Goal: Information Seeking & Learning: Find contact information

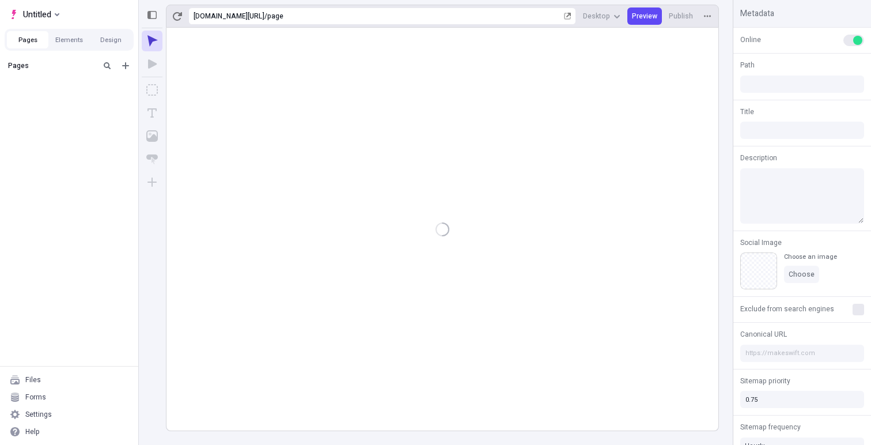
type input "/page"
click at [60, 395] on div "Forms" at bounding box center [69, 396] width 129 height 17
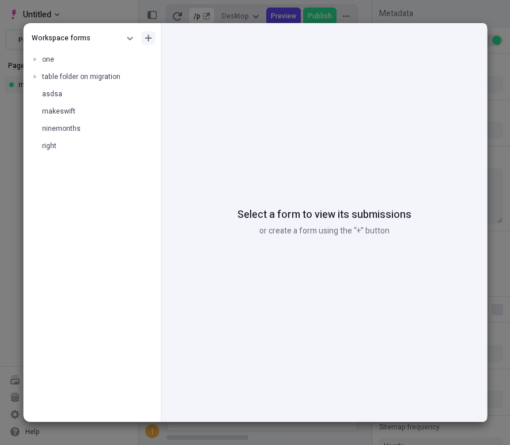
click at [149, 40] on icon "button" at bounding box center [148, 38] width 7 height 7
click at [106, 73] on div "Create folder" at bounding box center [95, 75] width 111 height 17
click at [149, 96] on button "button" at bounding box center [146, 94] width 12 height 12
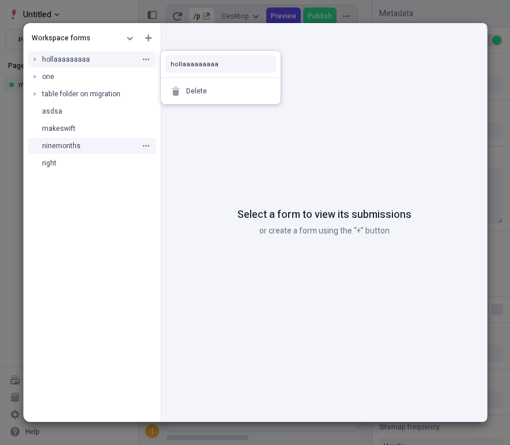
type input "hollaaaaaaaaa"
click at [105, 241] on div "Workspace forms hollaaaaaaaaa one table folder on migration asdsa makeswift nin…" at bounding box center [92, 225] width 138 height 394
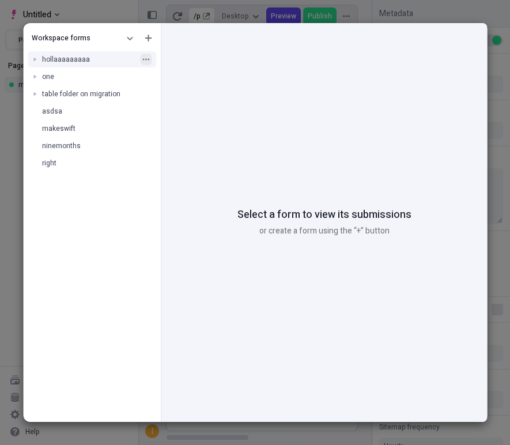
click at [146, 58] on icon "button" at bounding box center [145, 59] width 7 height 7
click at [82, 58] on span "hollaaaaaaaaa" at bounding box center [65, 59] width 48 height 10
click at [34, 77] on div at bounding box center [34, 77] width 16 height 16
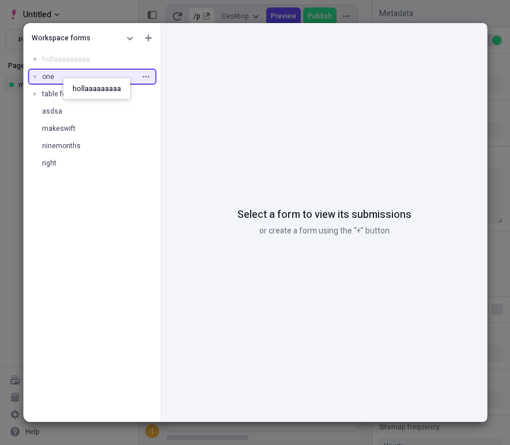
drag, startPoint x: 75, startPoint y: 58, endPoint x: 63, endPoint y: 78, distance: 23.0
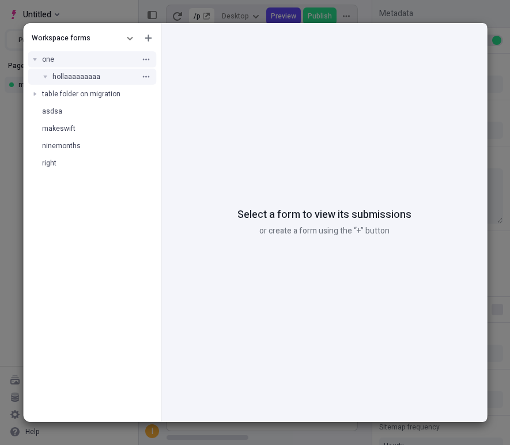
click at [70, 75] on span "hollaaaaaaaaa" at bounding box center [76, 76] width 48 height 10
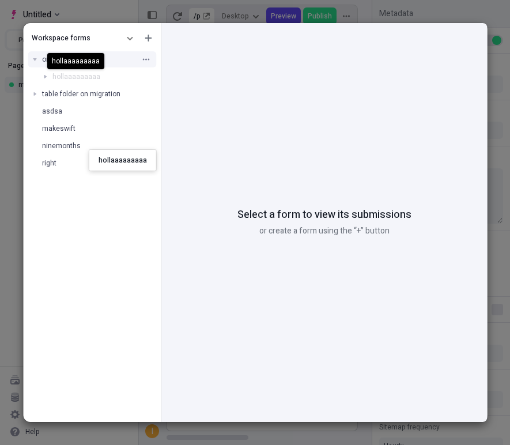
drag, startPoint x: 89, startPoint y: 75, endPoint x: 89, endPoint y: 208, distance: 132.5
click at [89, 208] on body "Untitled Pages Elements Design Pages main Files Forms Settings Help https://9la…" at bounding box center [255, 222] width 510 height 445
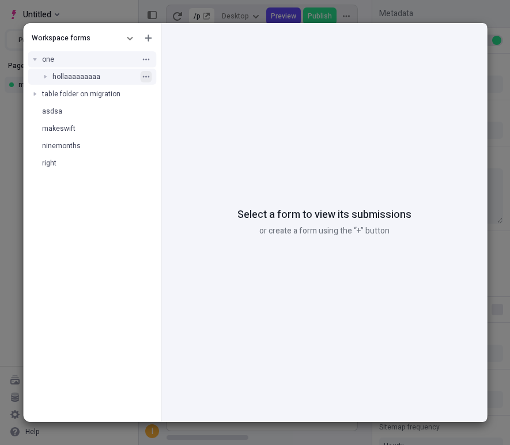
click at [144, 74] on icon "button" at bounding box center [145, 76] width 7 height 7
click at [183, 107] on div "Delete" at bounding box center [220, 108] width 111 height 17
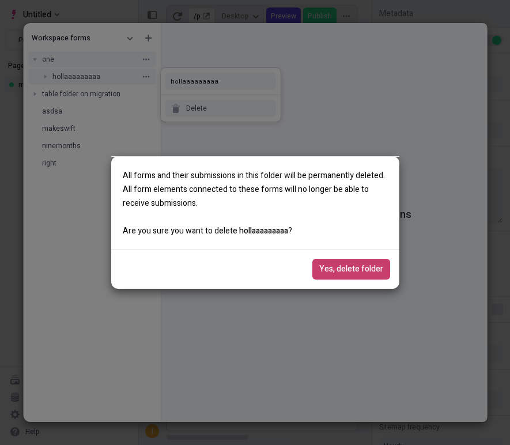
click at [321, 269] on span "Yes, delete folder" at bounding box center [351, 269] width 64 height 13
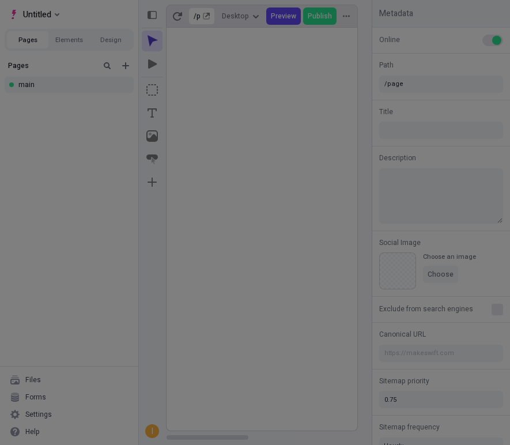
click at [88, 438] on div "Workspace forms one table folder on migration asdsa makeswift ninemonths right …" at bounding box center [255, 222] width 510 height 445
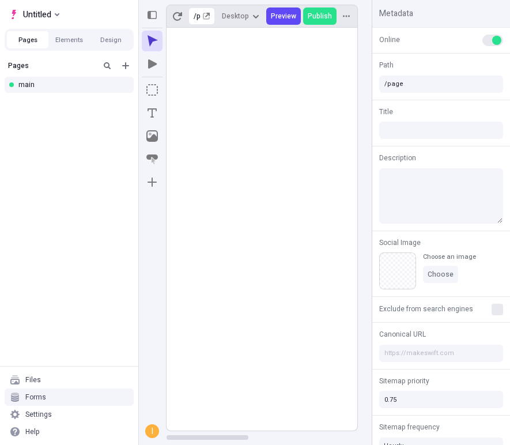
click at [39, 399] on div "Forms" at bounding box center [35, 396] width 21 height 9
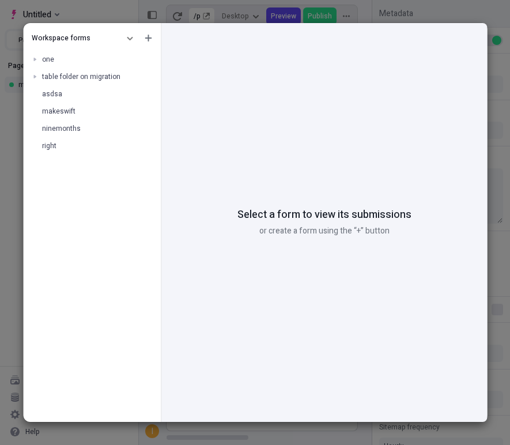
click at [336, 20] on div "Workspace forms one table folder on migration asdsa makeswift ninemonths right …" at bounding box center [255, 222] width 510 height 445
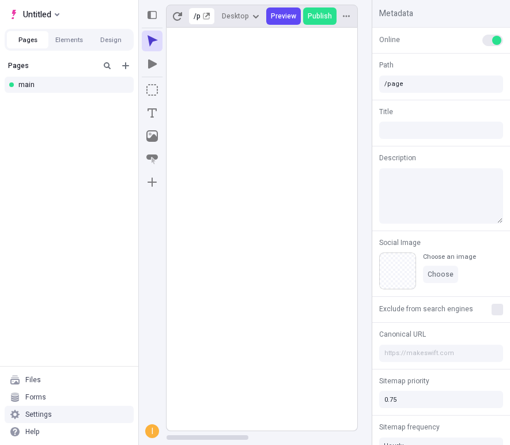
click at [42, 415] on div "Settings" at bounding box center [38, 413] width 26 height 9
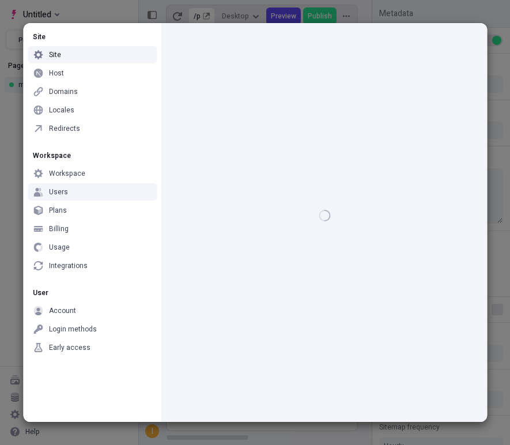
click at [90, 188] on div "Users" at bounding box center [92, 191] width 129 height 17
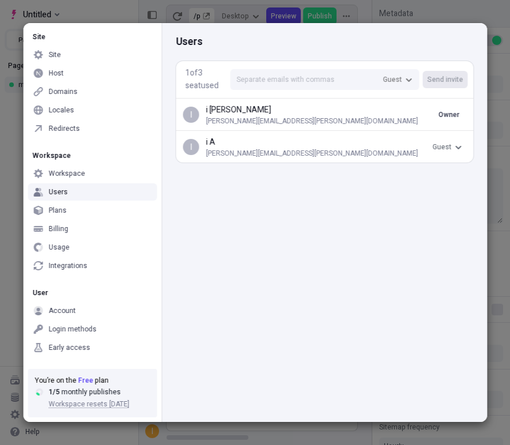
drag, startPoint x: 312, startPoint y: 146, endPoint x: 248, endPoint y: 147, distance: 63.4
click at [248, 147] on p "i A" at bounding box center [317, 142] width 222 height 13
click at [15, 227] on div "Site Site Host Domains Locales Redirects Workspace Workspace Users Plans Billin…" at bounding box center [255, 222] width 510 height 445
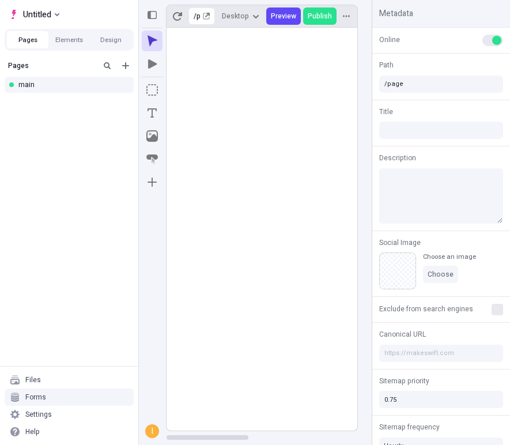
click at [33, 398] on div "Forms" at bounding box center [35, 396] width 21 height 9
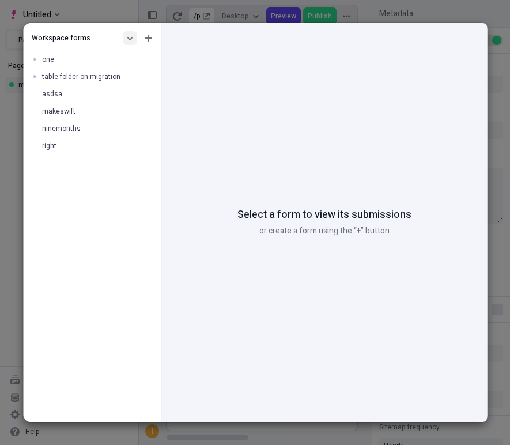
click at [134, 43] on button "button" at bounding box center [130, 38] width 14 height 14
click at [89, 66] on div "Site forms" at bounding box center [76, 58] width 111 height 17
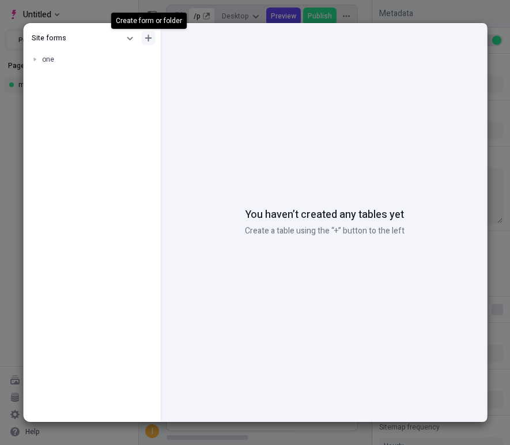
click at [151, 41] on icon "button" at bounding box center [148, 38] width 7 height 7
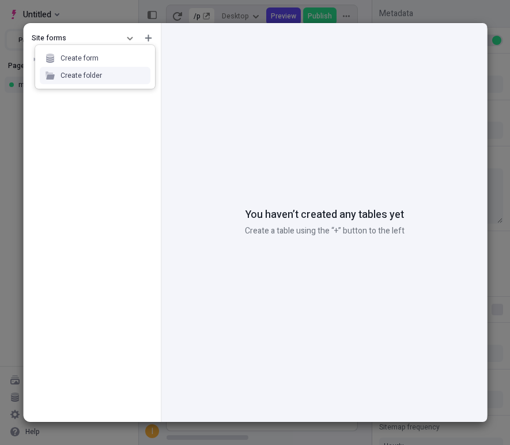
click at [101, 74] on div "Create folder" at bounding box center [95, 75] width 111 height 17
click at [143, 71] on button "button" at bounding box center [146, 77] width 12 height 12
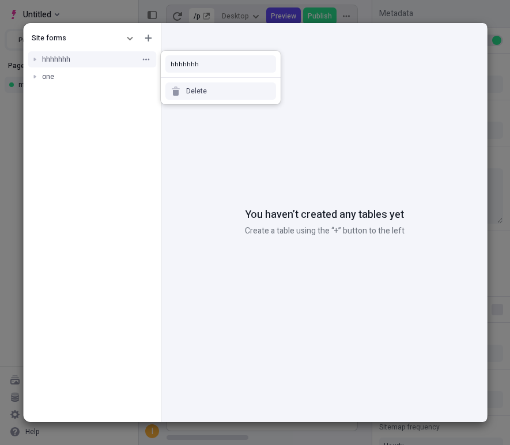
type input "hhhhhhh"
click at [122, 117] on div "Site forms hhhhhhh one" at bounding box center [92, 225] width 138 height 394
click at [69, 68] on ul "one" at bounding box center [92, 59] width 138 height 22
click at [35, 58] on div at bounding box center [34, 59] width 16 height 16
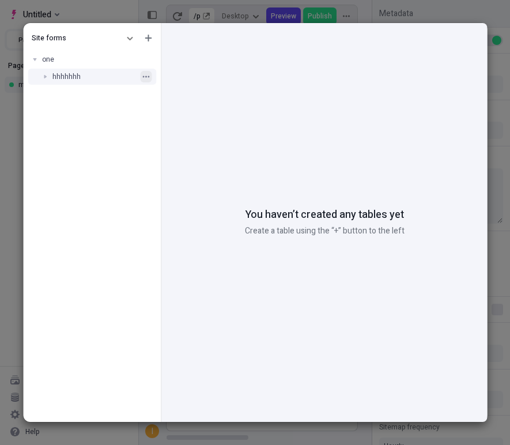
click at [147, 75] on icon "button" at bounding box center [145, 76] width 7 height 7
click at [189, 108] on div "Delete" at bounding box center [196, 108] width 21 height 9
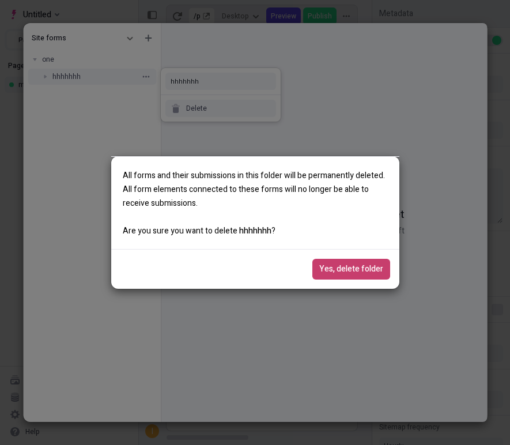
click at [358, 268] on span "Yes, delete folder" at bounding box center [351, 269] width 64 height 13
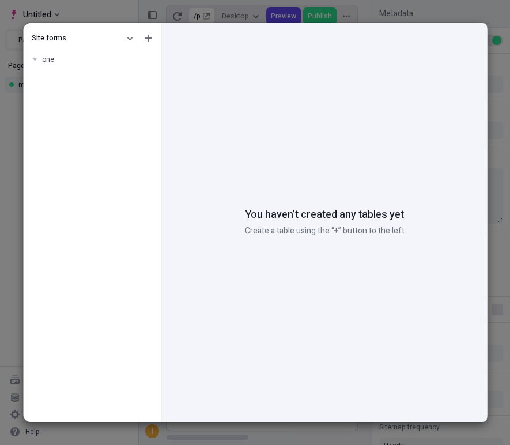
click at [11, 186] on div "Site forms one You haven’t created any tables yet Create a table using the “+” …" at bounding box center [255, 222] width 510 height 445
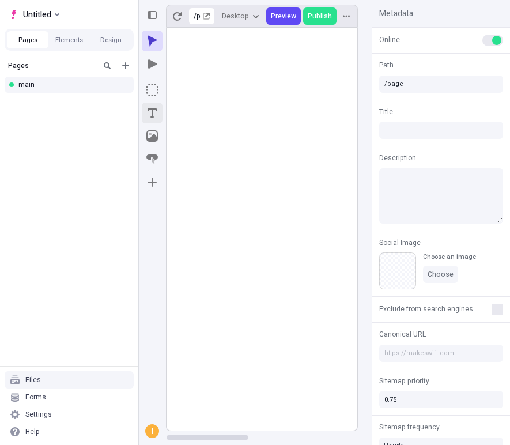
click at [151, 116] on icon "Text" at bounding box center [152, 113] width 12 height 12
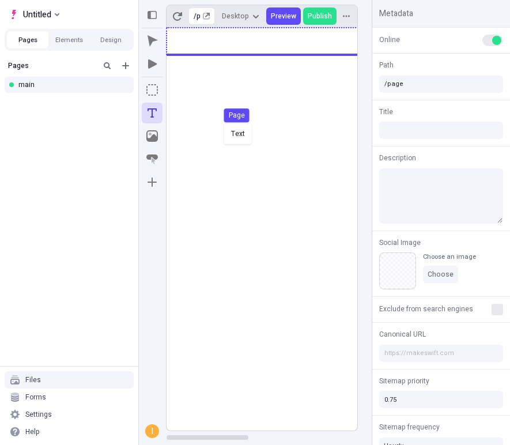
click at [222, 122] on div "Text Page" at bounding box center [255, 222] width 510 height 445
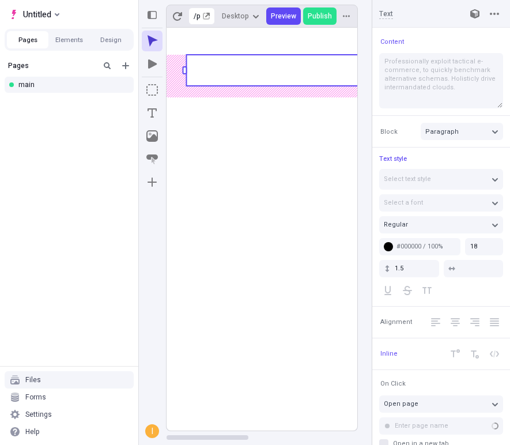
click at [230, 70] on rect at bounding box center [387, 70] width 403 height 31
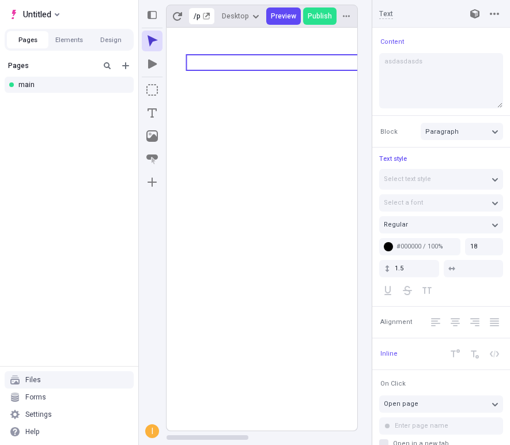
type textarea "asdasdasdsa"
click at [244, 166] on icon at bounding box center [387, 229] width 443 height 403
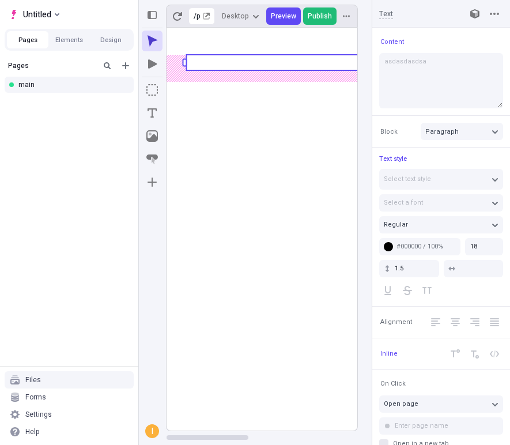
click at [316, 15] on span "Publish" at bounding box center [320, 16] width 24 height 9
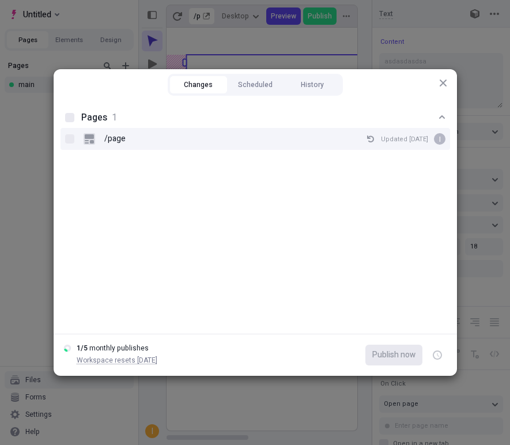
click at [90, 132] on div "/page Updated Oct 15 i" at bounding box center [265, 138] width 362 height 17
click at [70, 139] on input "/page Updated Oct 15 i" at bounding box center [69, 139] width 1 height 1
checkbox input "true"
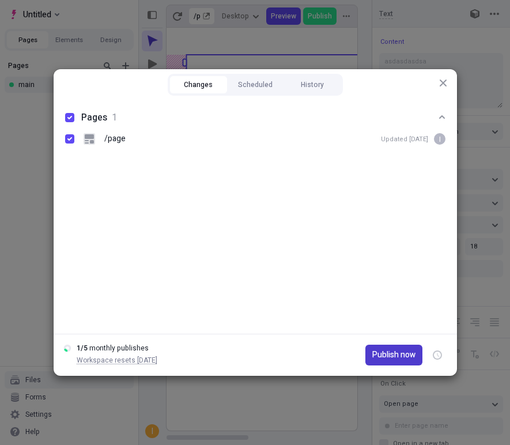
click at [394, 357] on span "Publish now" at bounding box center [393, 354] width 43 height 13
checkbox input "true"
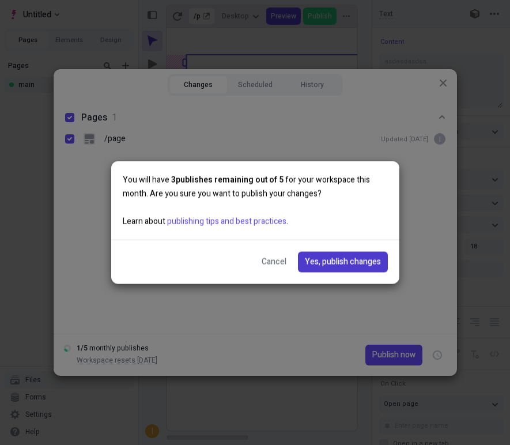
click at [337, 268] on button "Yes, publish changes" at bounding box center [343, 262] width 90 height 21
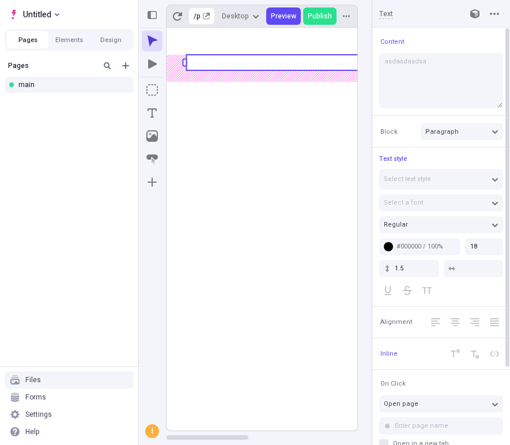
click at [509, 79] on div at bounding box center [507, 236] width 6 height 417
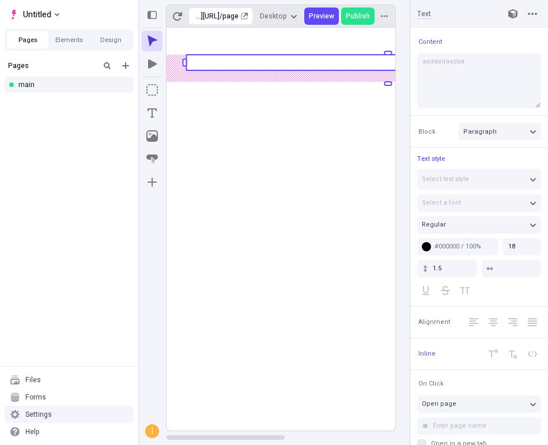
click at [61, 411] on div "Settings" at bounding box center [69, 413] width 129 height 17
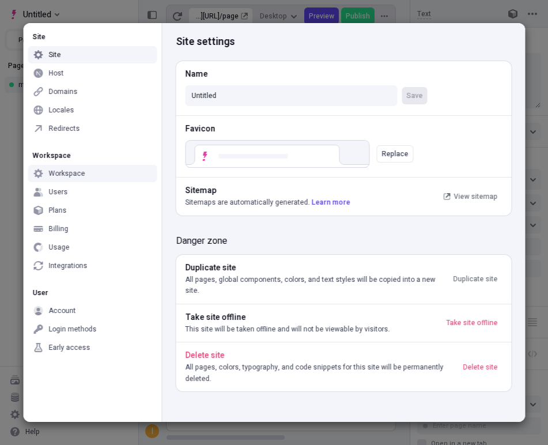
click at [76, 185] on div "Users" at bounding box center [92, 191] width 129 height 17
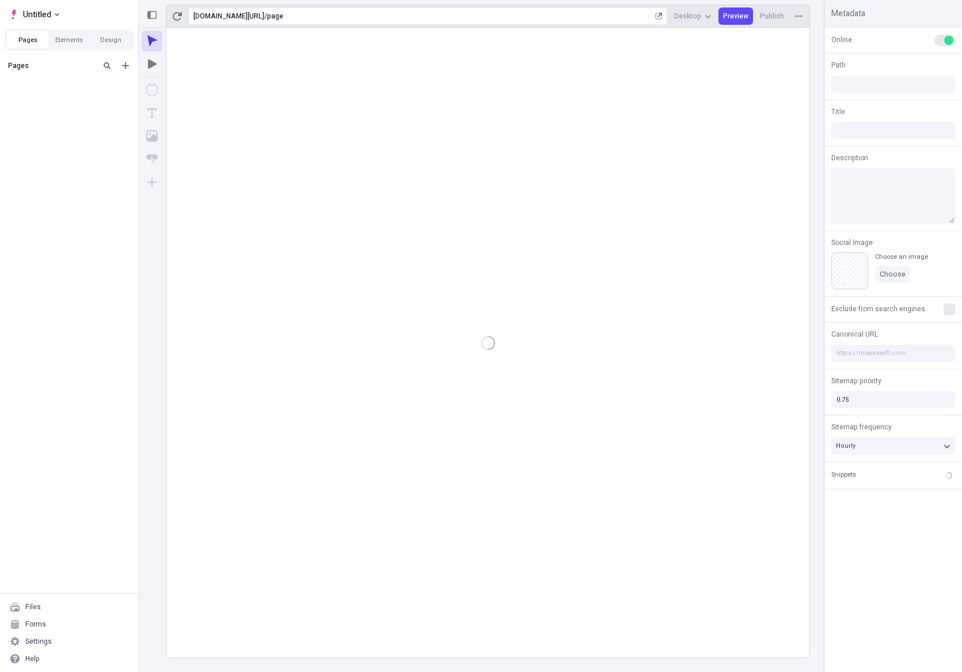
type input "/page"
click at [42, 641] on div "Settings" at bounding box center [38, 640] width 26 height 9
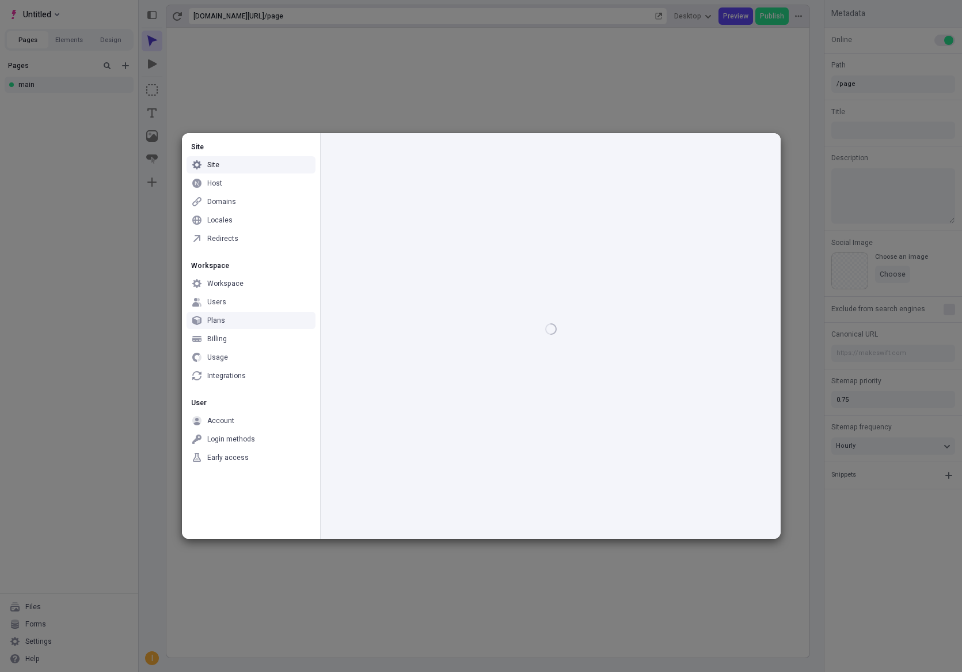
click at [248, 309] on div "Users" at bounding box center [251, 301] width 129 height 17
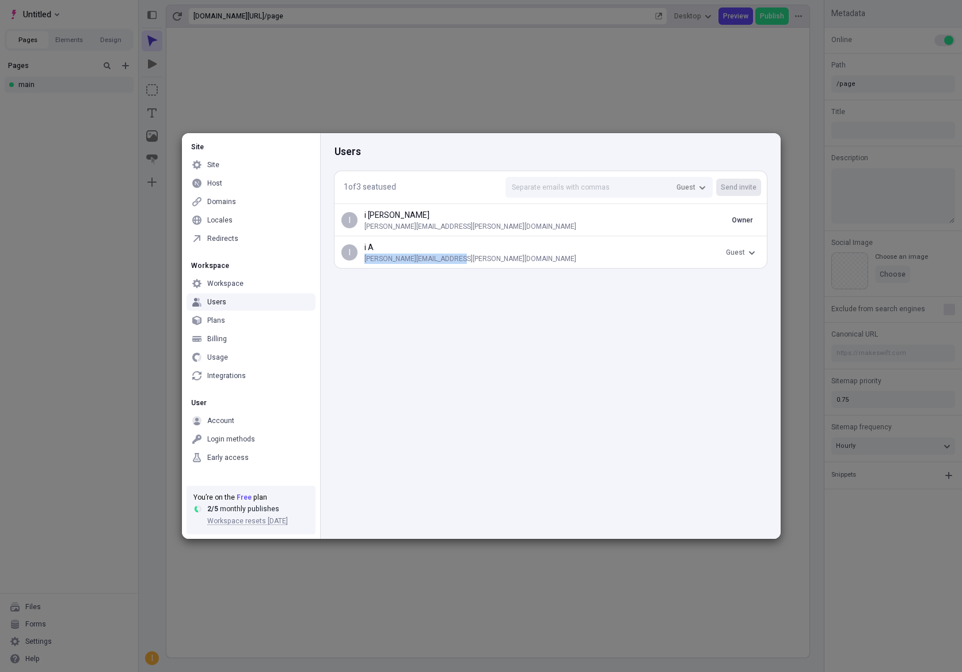
drag, startPoint x: 468, startPoint y: 260, endPoint x: 361, endPoint y: 261, distance: 107.1
click at [361, 261] on div "i A [PERSON_NAME][EMAIL_ADDRESS][PERSON_NAME][DOMAIN_NAME]" at bounding box center [540, 252] width 364 height 22
copy p "[PERSON_NAME][EMAIL_ADDRESS][PERSON_NAME][DOMAIN_NAME]"
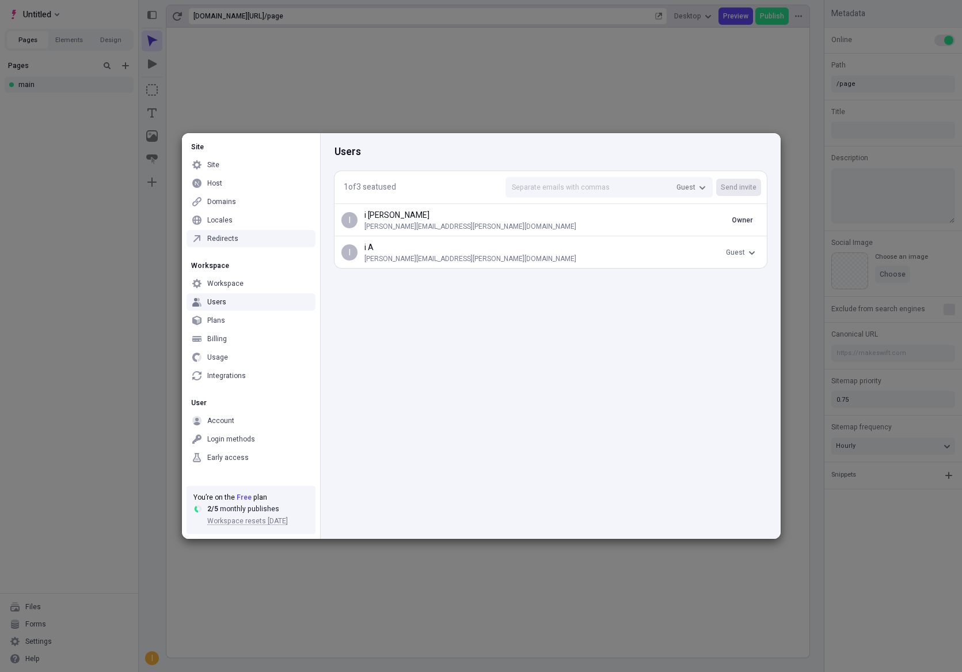
click at [382, 258] on p "[PERSON_NAME][EMAIL_ADDRESS][PERSON_NAME][DOMAIN_NAME]" at bounding box center [543, 258] width 357 height 9
click at [430, 263] on p "[PERSON_NAME][EMAIL_ADDRESS][PERSON_NAME][DOMAIN_NAME]" at bounding box center [543, 258] width 357 height 9
click at [435, 261] on p "[PERSON_NAME][EMAIL_ADDRESS][PERSON_NAME][DOMAIN_NAME]" at bounding box center [543, 258] width 357 height 9
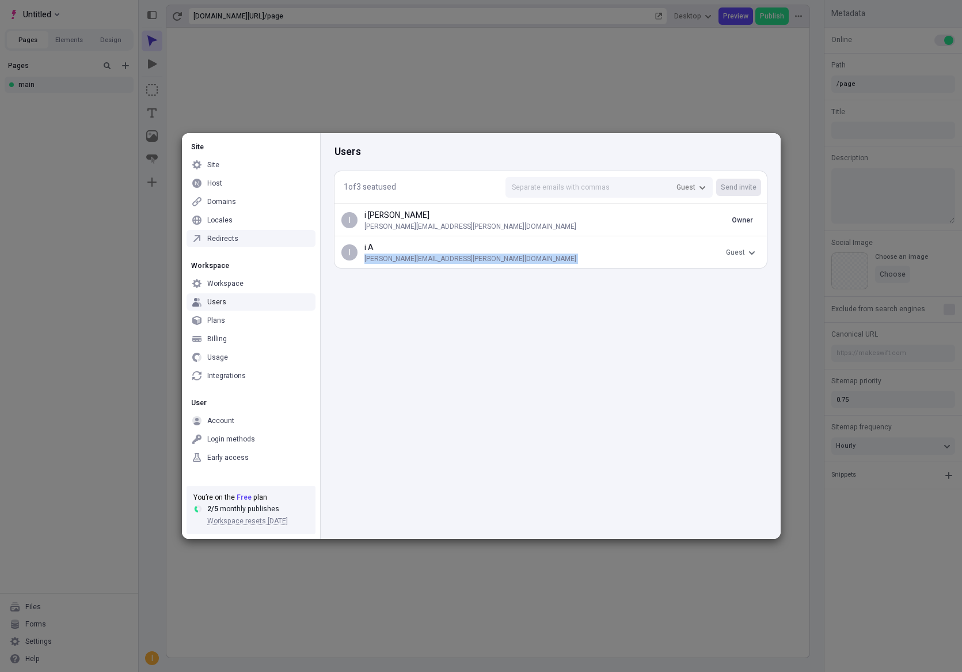
copy p "[PERSON_NAME][EMAIL_ADDRESS][PERSON_NAME][DOMAIN_NAME]"
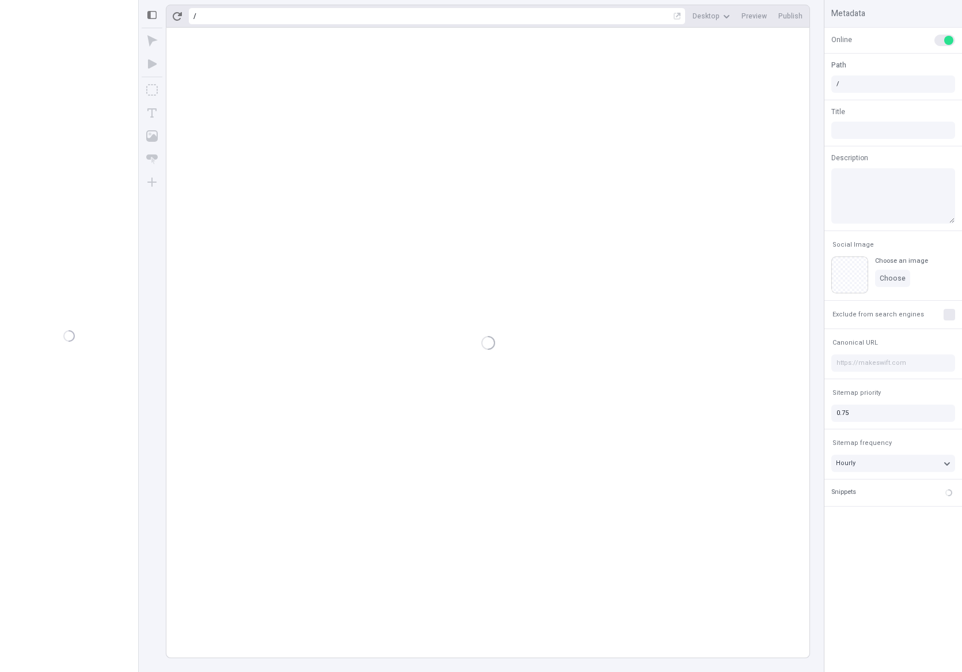
type input "/page"
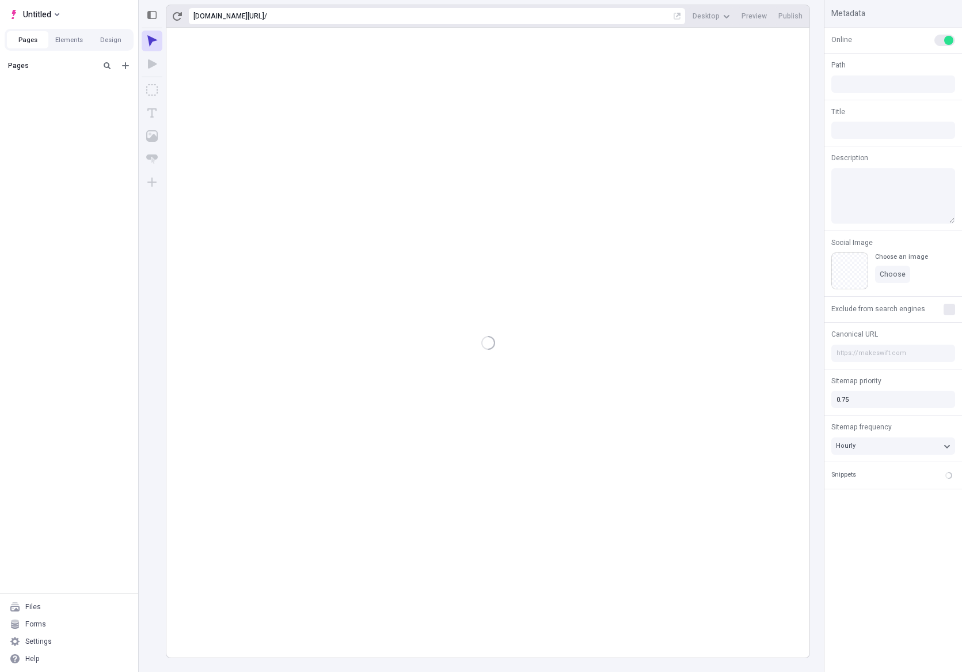
type input "/page"
